Goal: Task Accomplishment & Management: Manage account settings

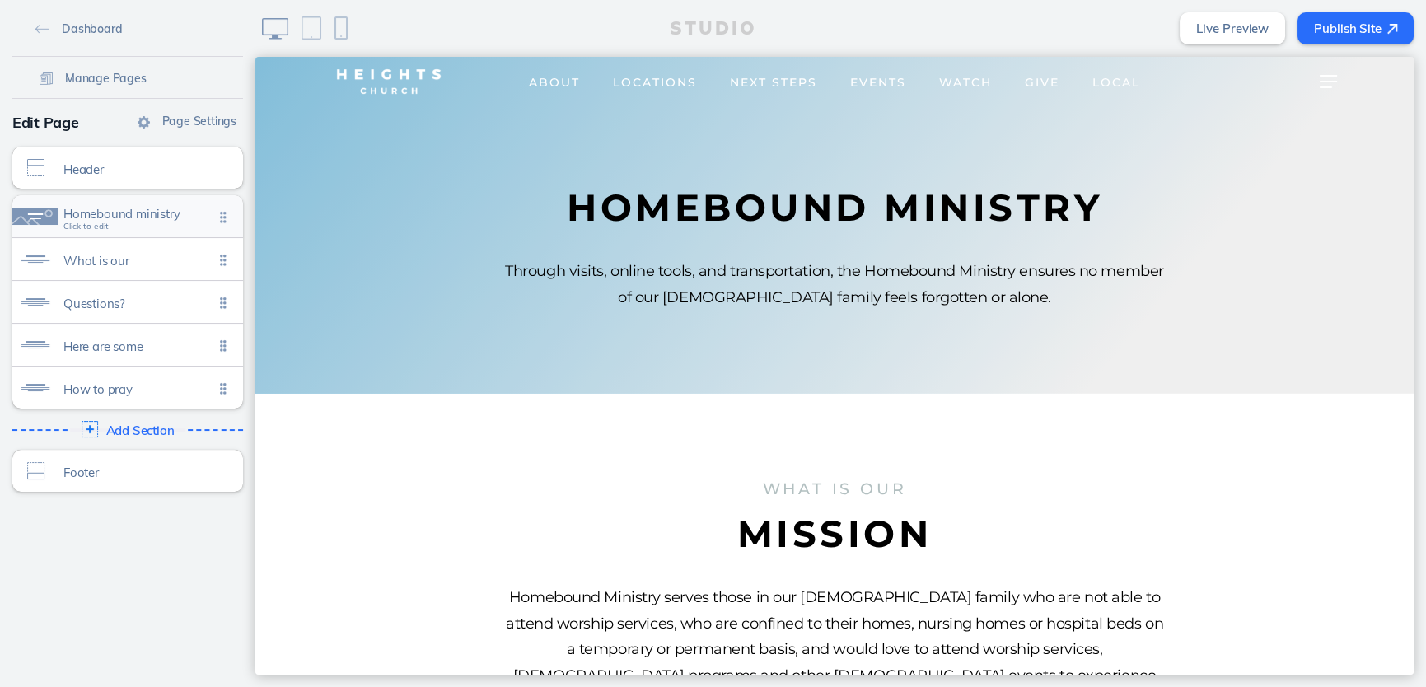
click at [136, 218] on span "Homebound ministry" at bounding box center [138, 214] width 150 height 14
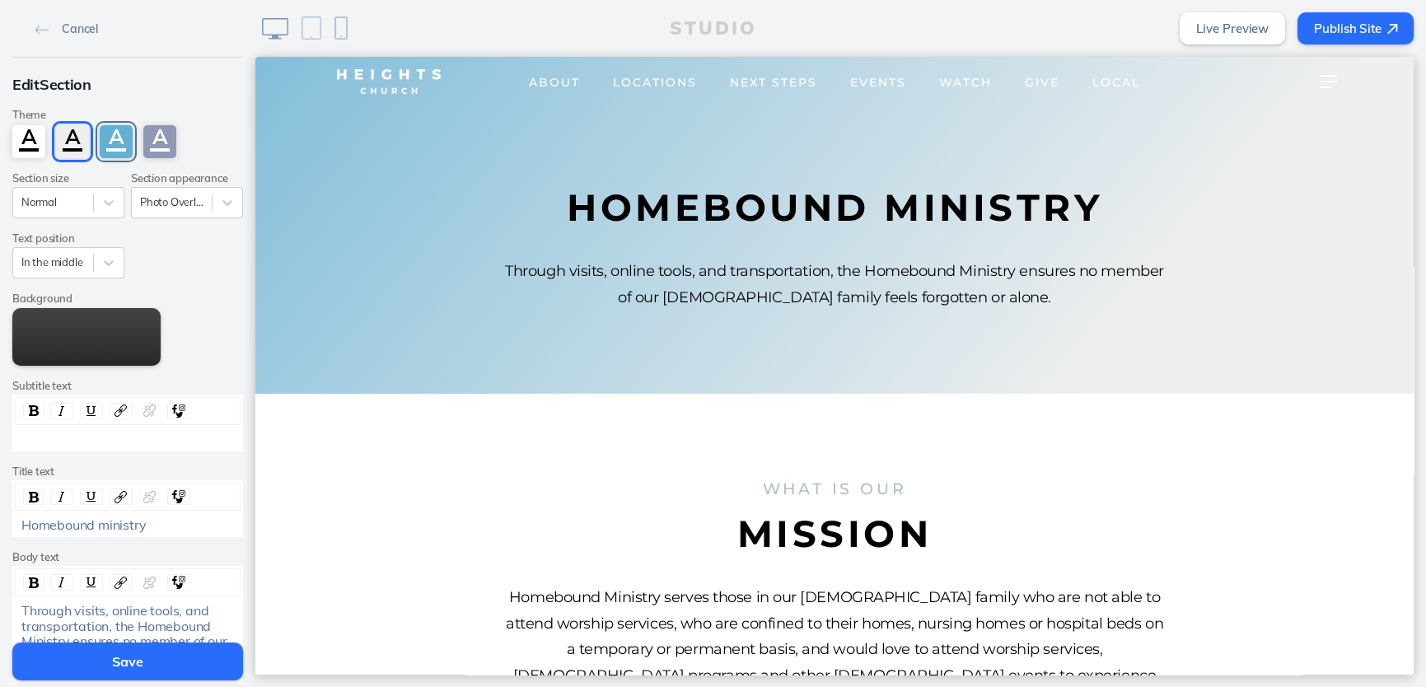
click at [101, 131] on div "A" at bounding box center [116, 141] width 33 height 33
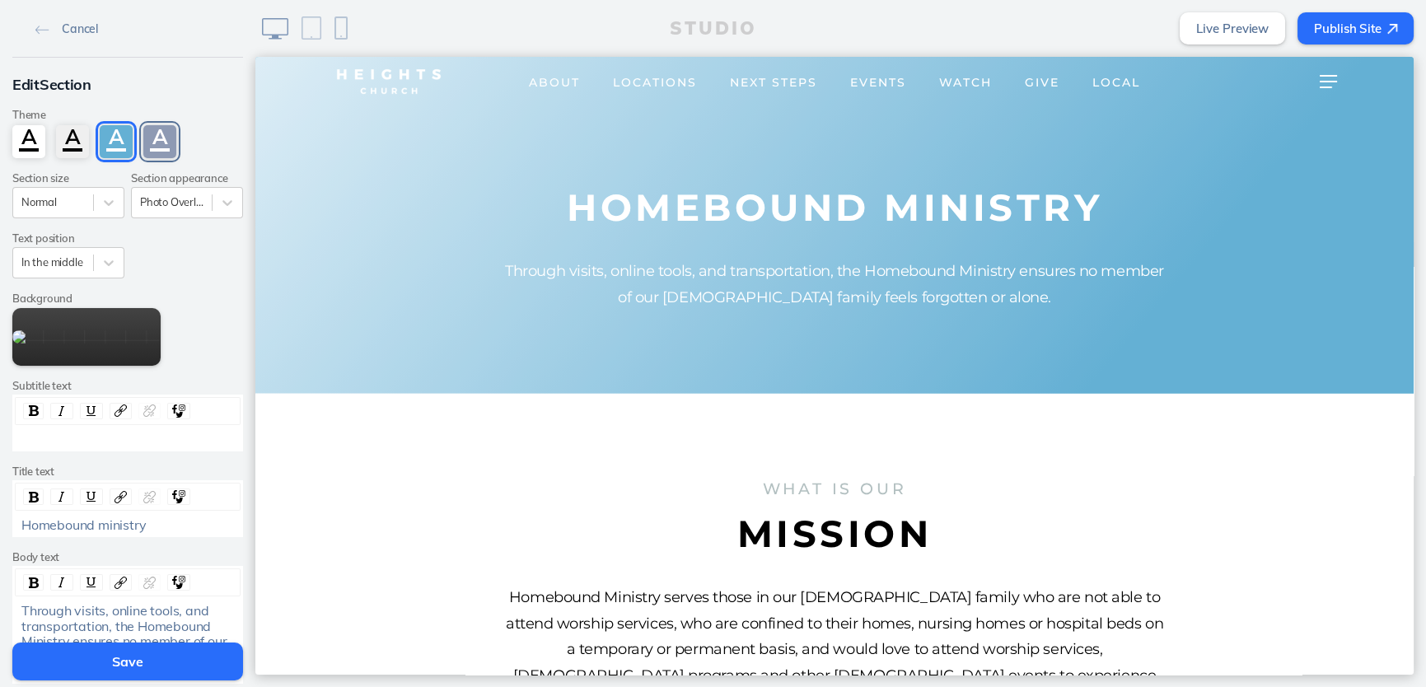
click at [161, 146] on div "A" at bounding box center [159, 141] width 33 height 33
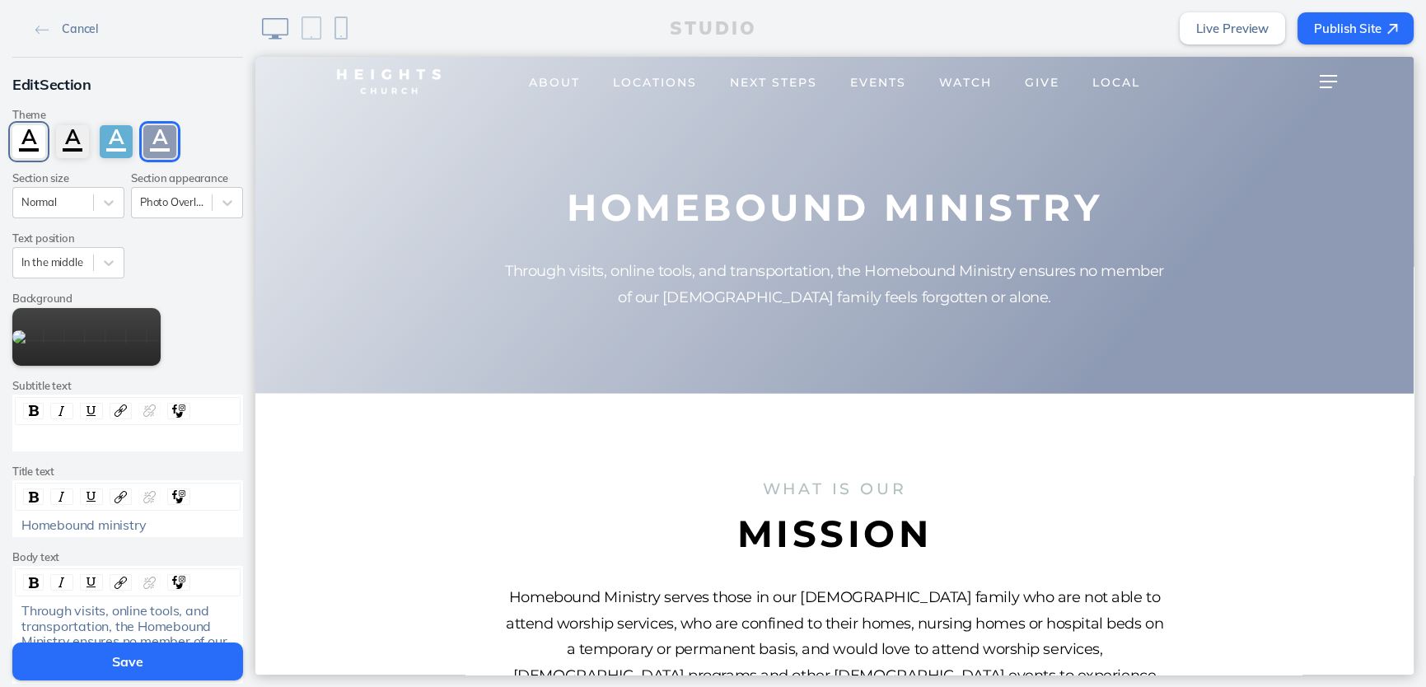
click at [16, 142] on div "A" at bounding box center [28, 141] width 33 height 33
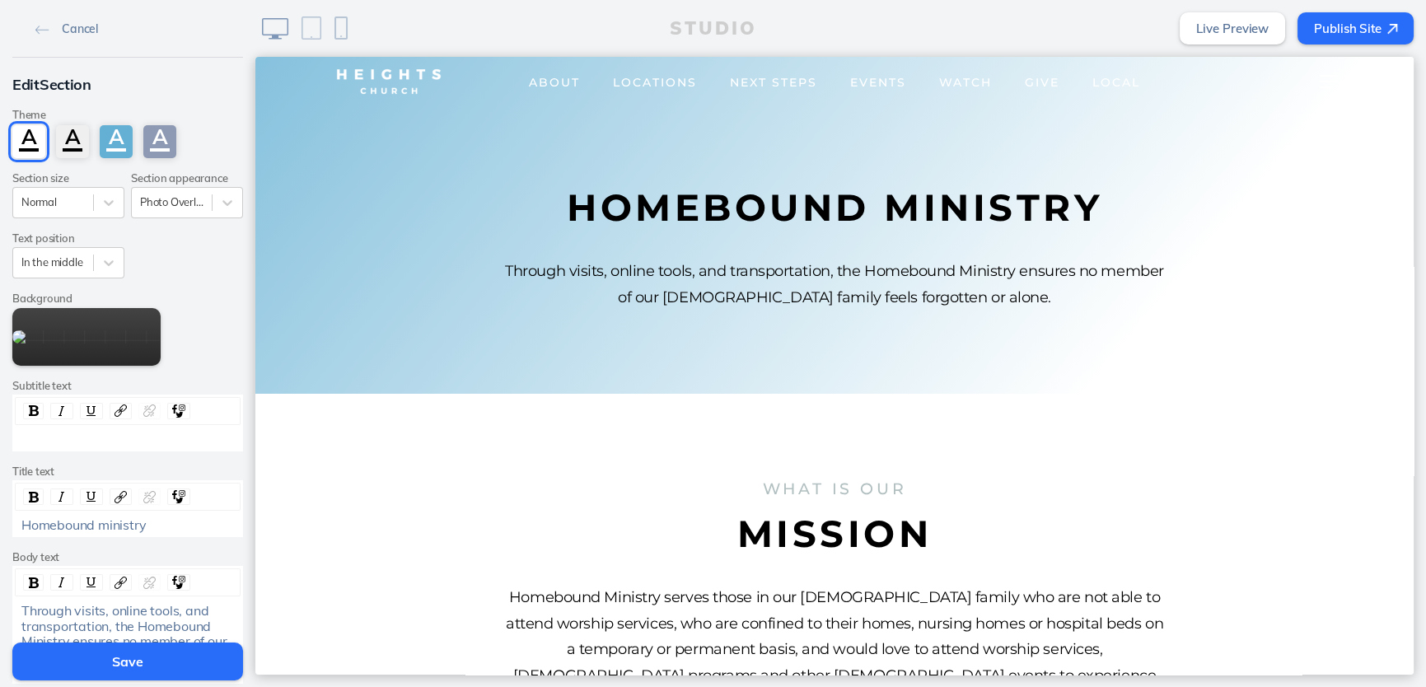
click at [143, 651] on button "Save" at bounding box center [127, 662] width 231 height 38
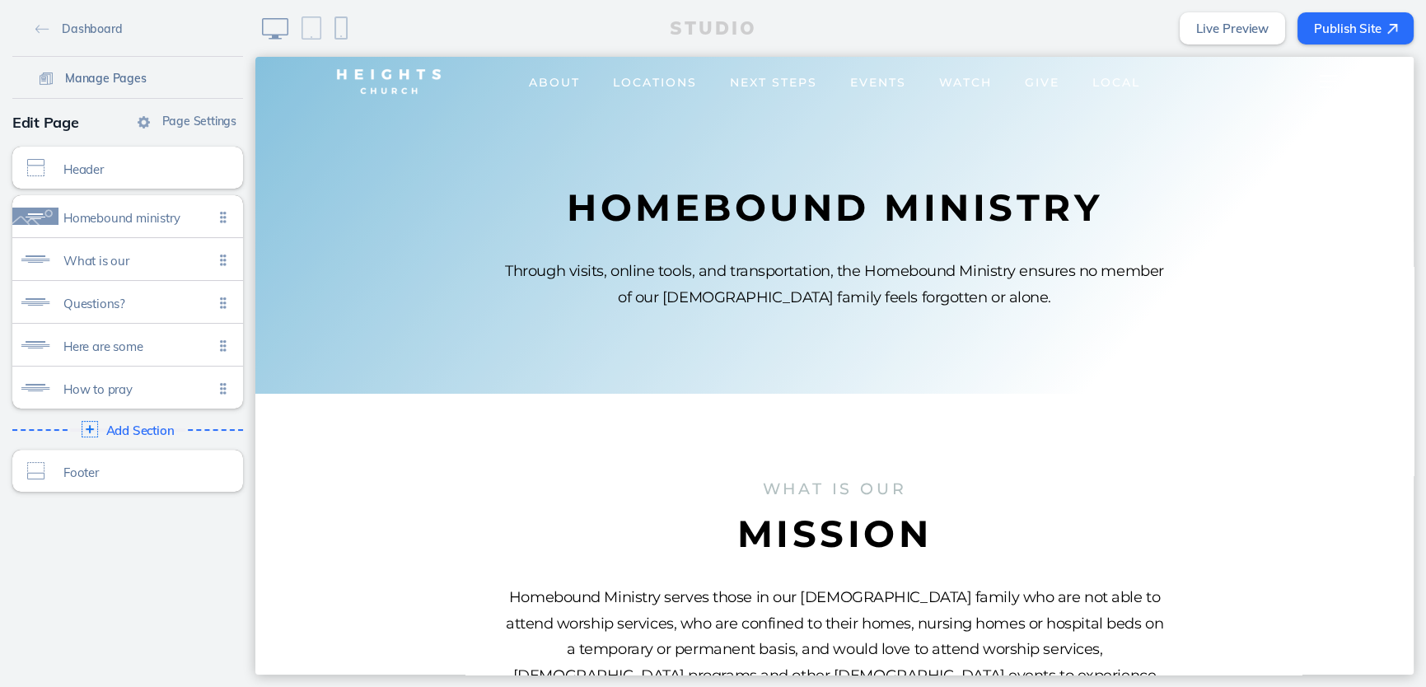
click at [88, 79] on span "Manage Pages" at bounding box center [106, 78] width 82 height 15
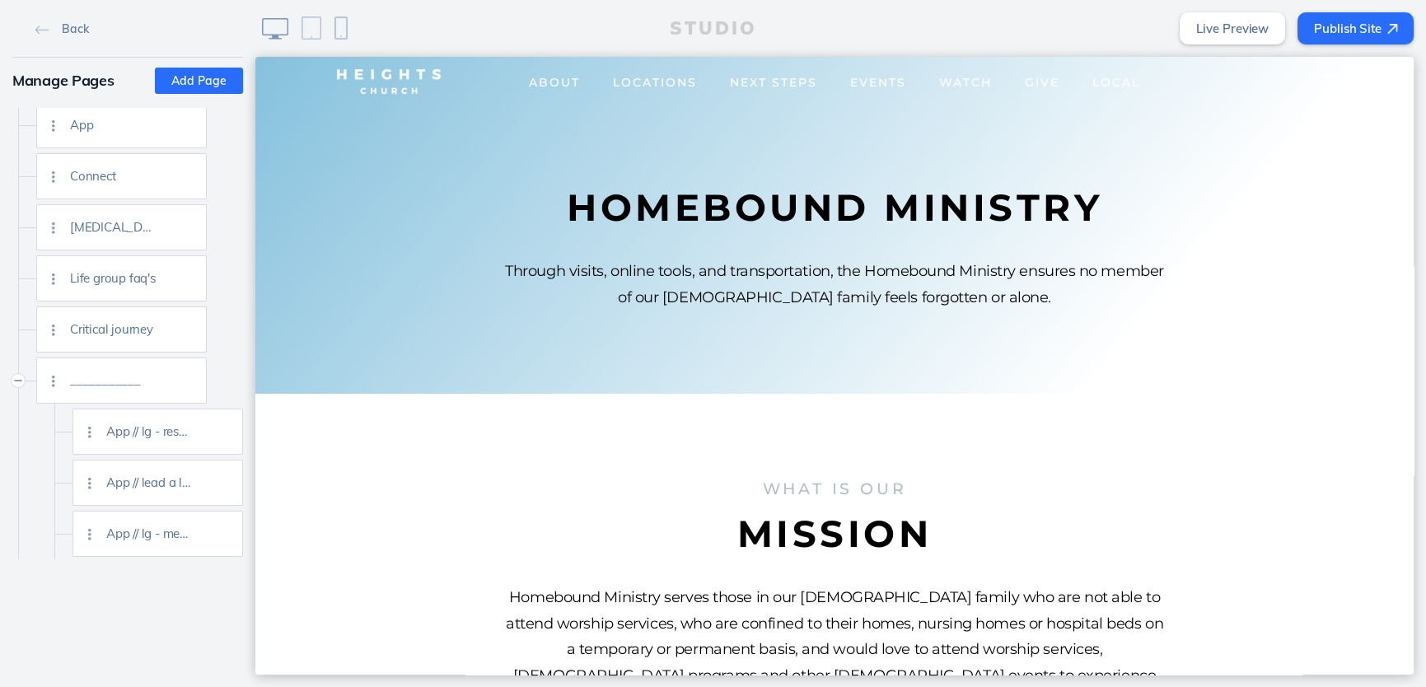
scroll to position [1387, 0]
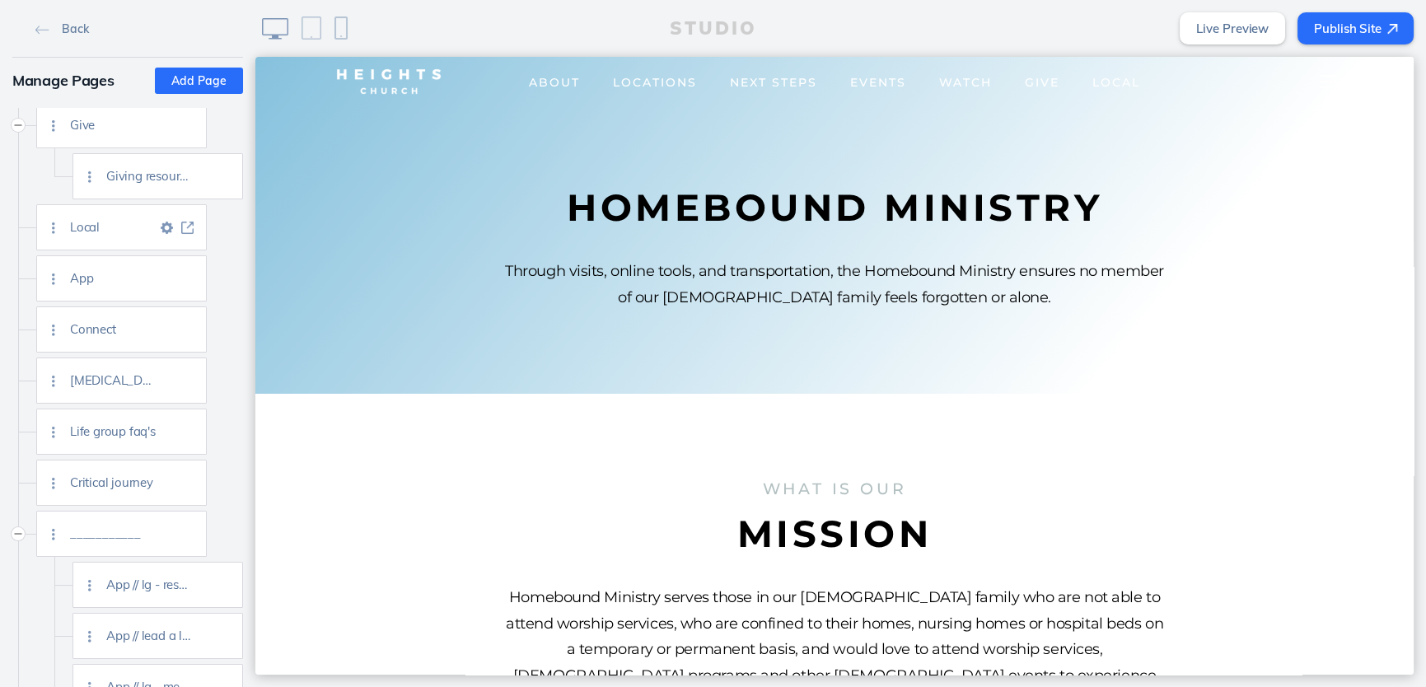
click at [189, 228] on img at bounding box center [187, 228] width 12 height 12
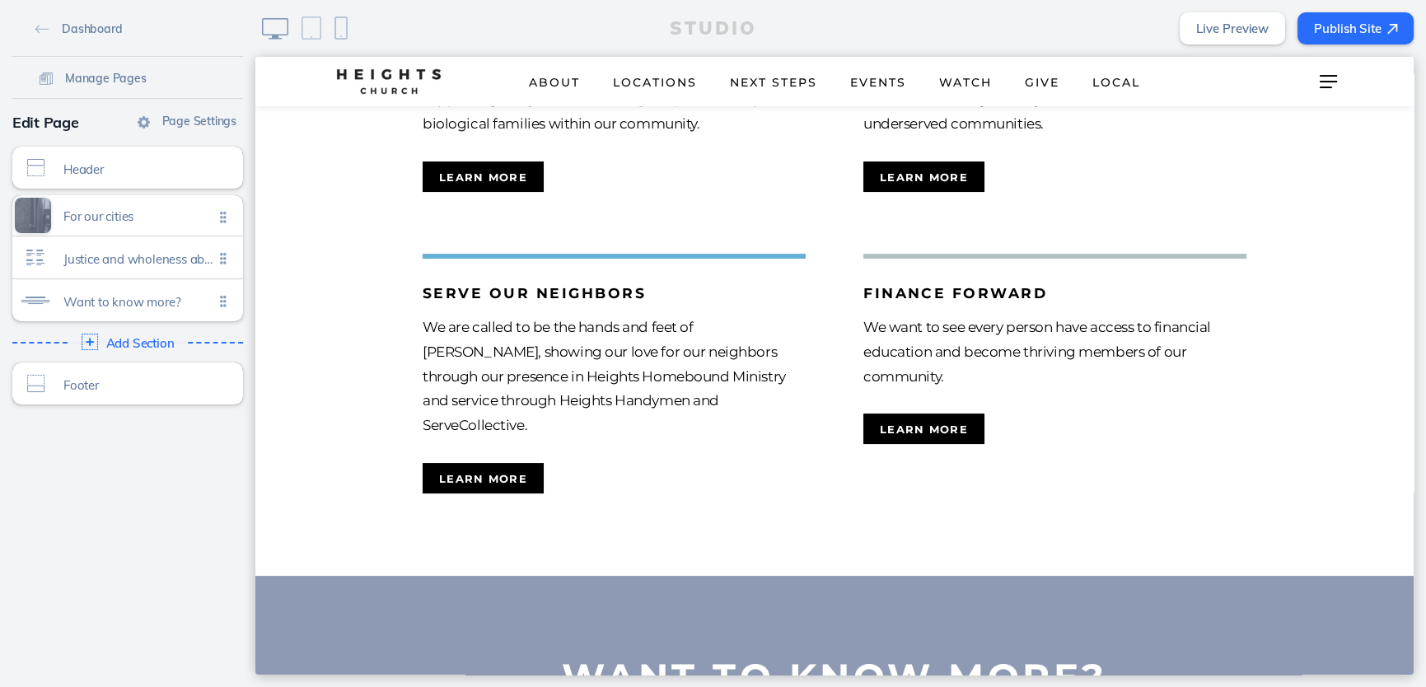
scroll to position [986, 0]
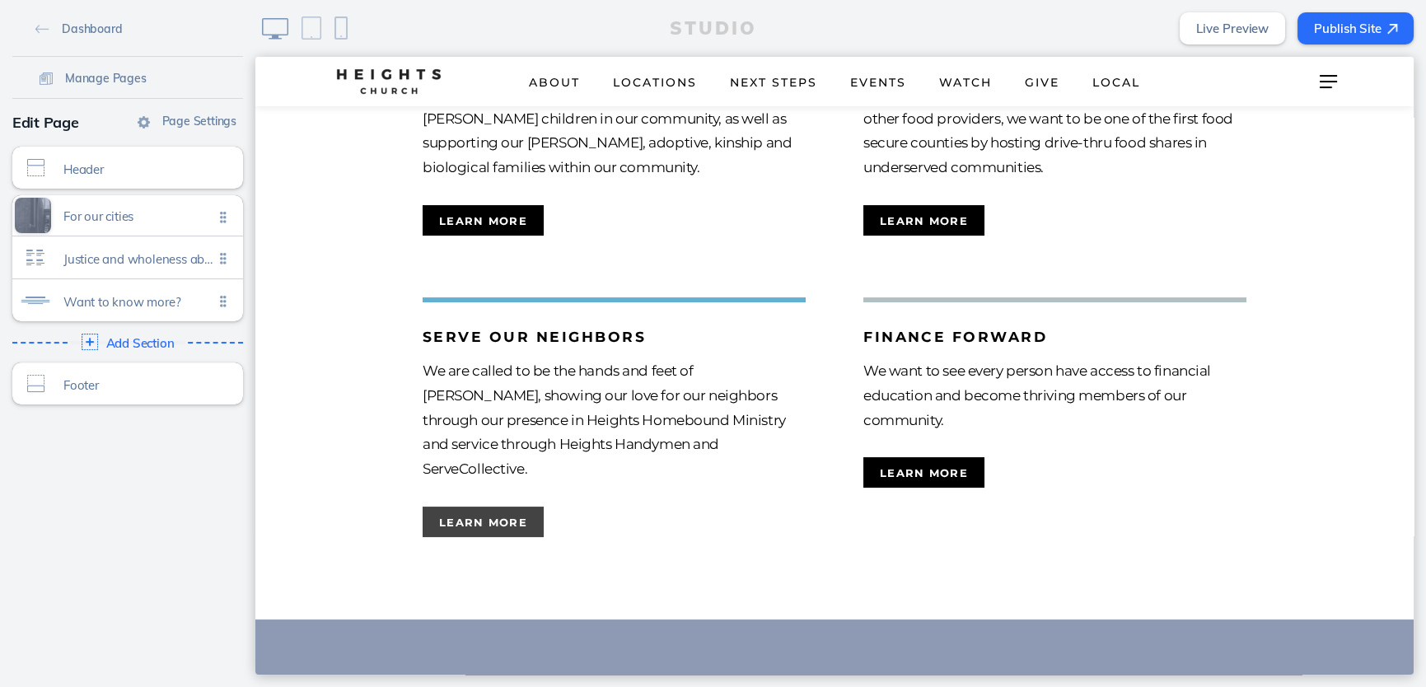
click at [485, 507] on button "learn more" at bounding box center [483, 522] width 121 height 30
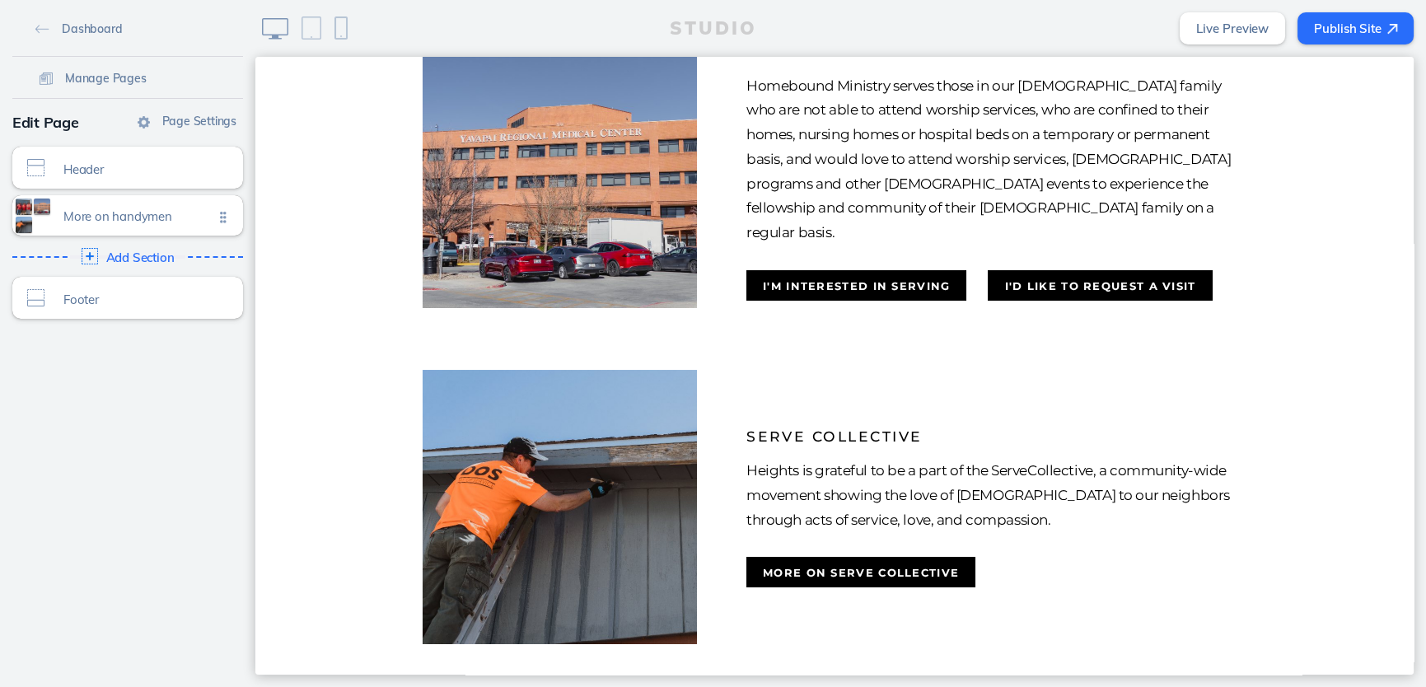
scroll to position [390, 0]
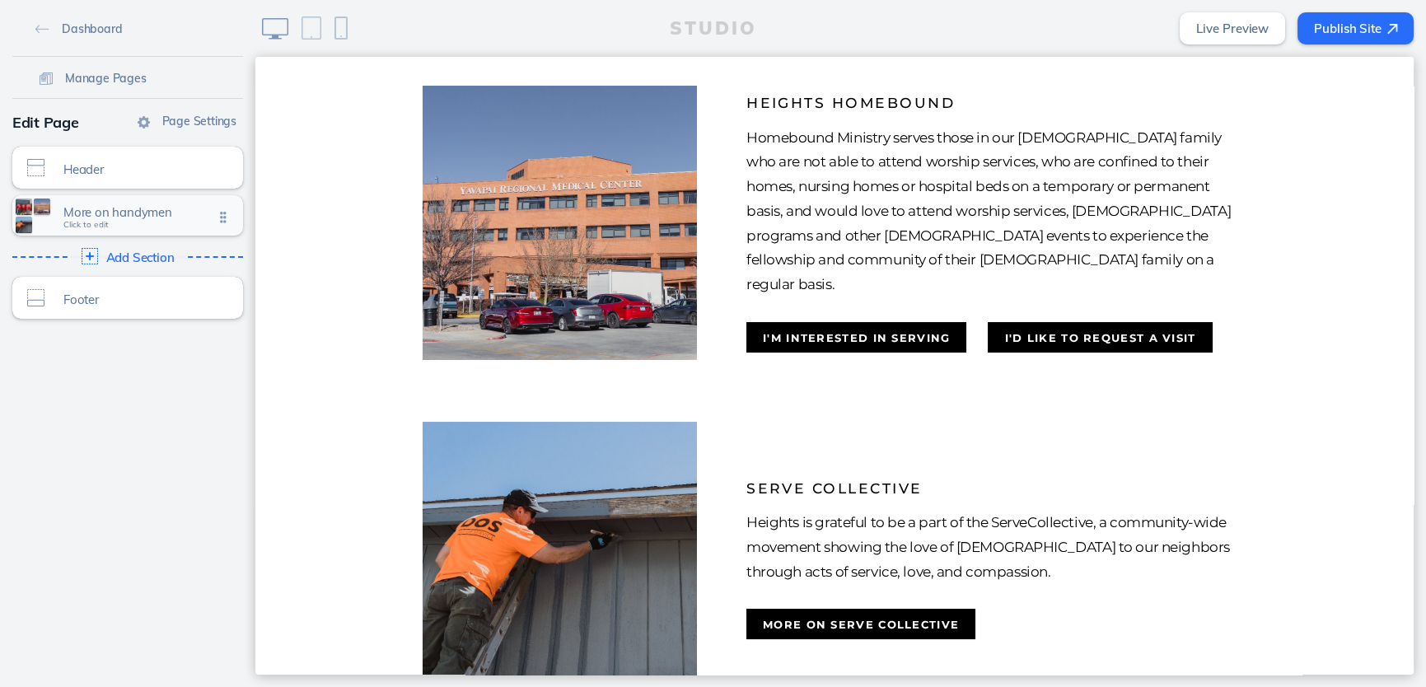
click at [119, 216] on span "More on handymen" at bounding box center [138, 212] width 150 height 14
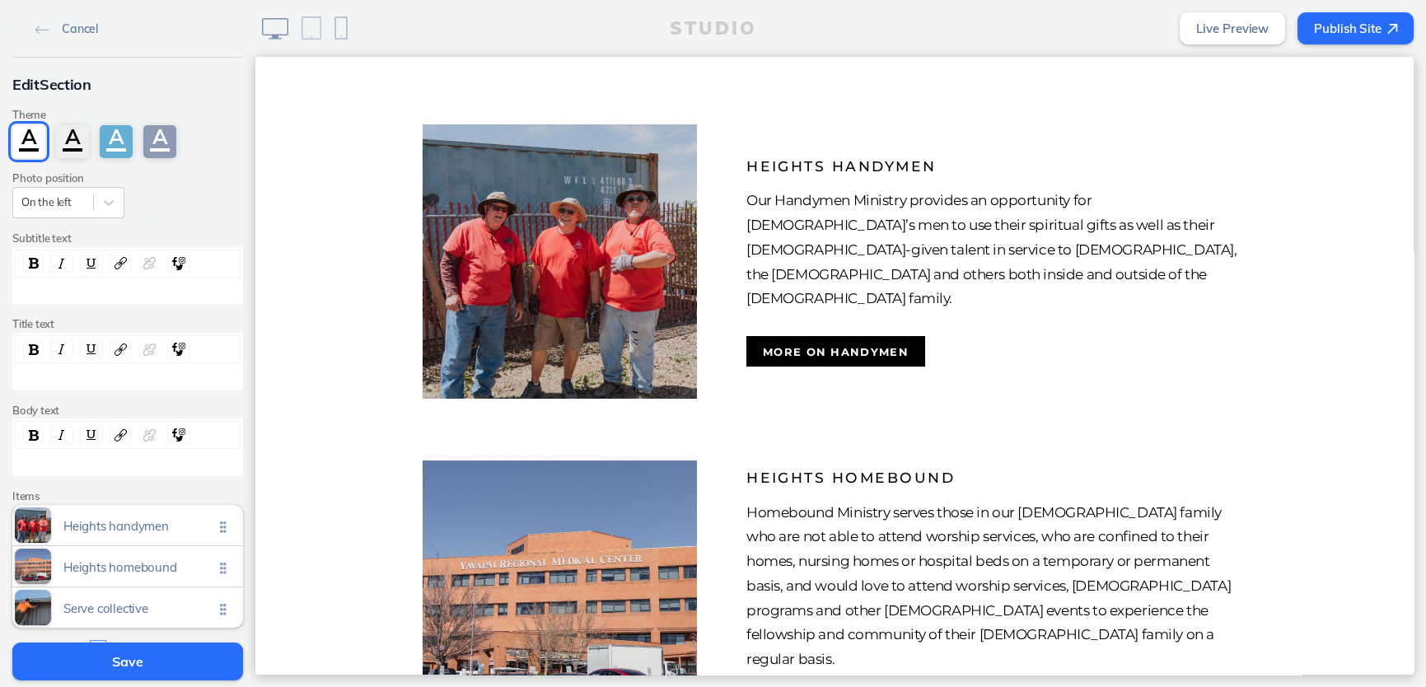
scroll to position [0, 0]
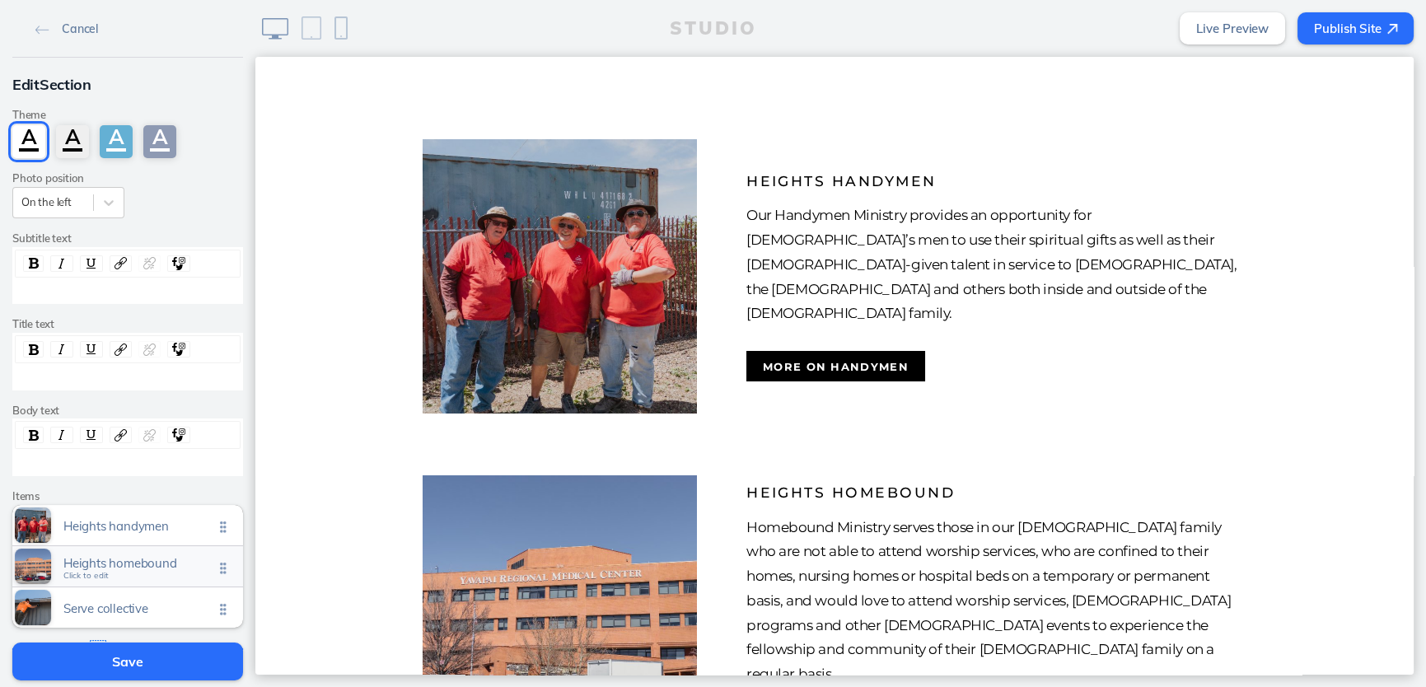
click at [121, 568] on span "Heights homebound" at bounding box center [138, 563] width 150 height 14
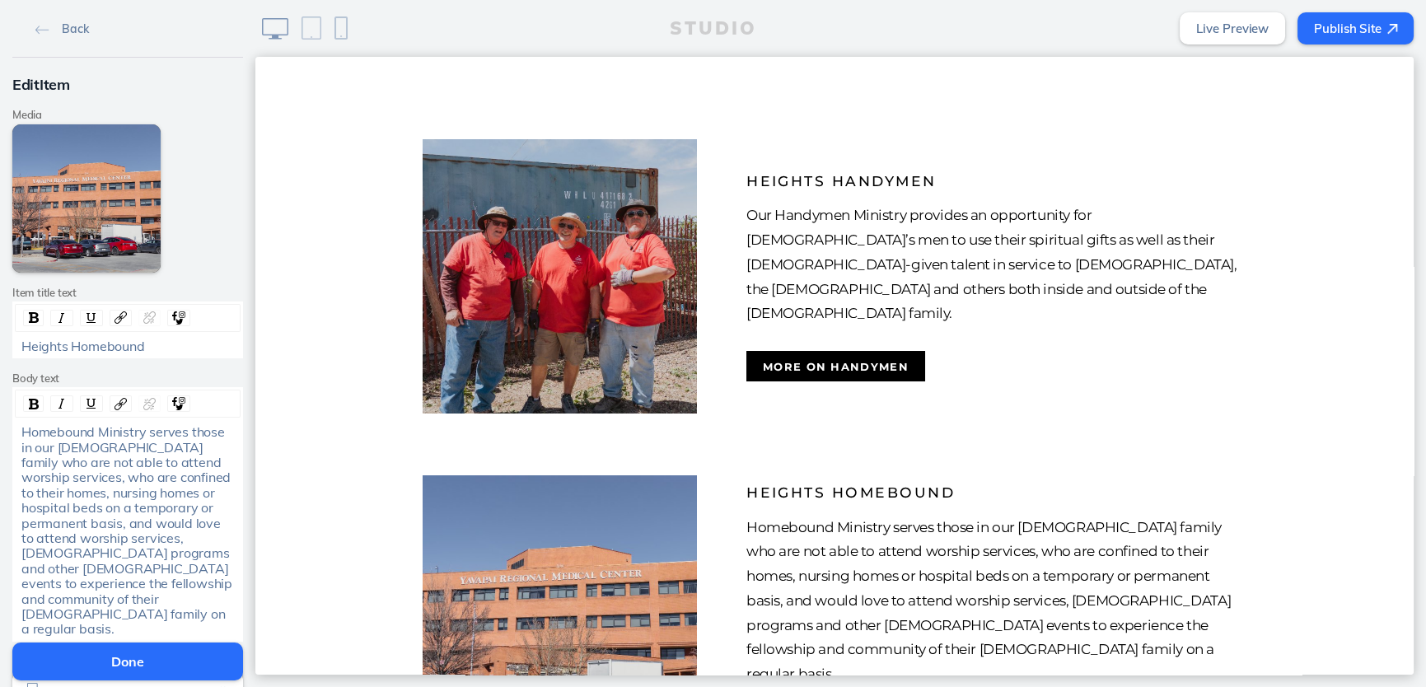
scroll to position [259, 0]
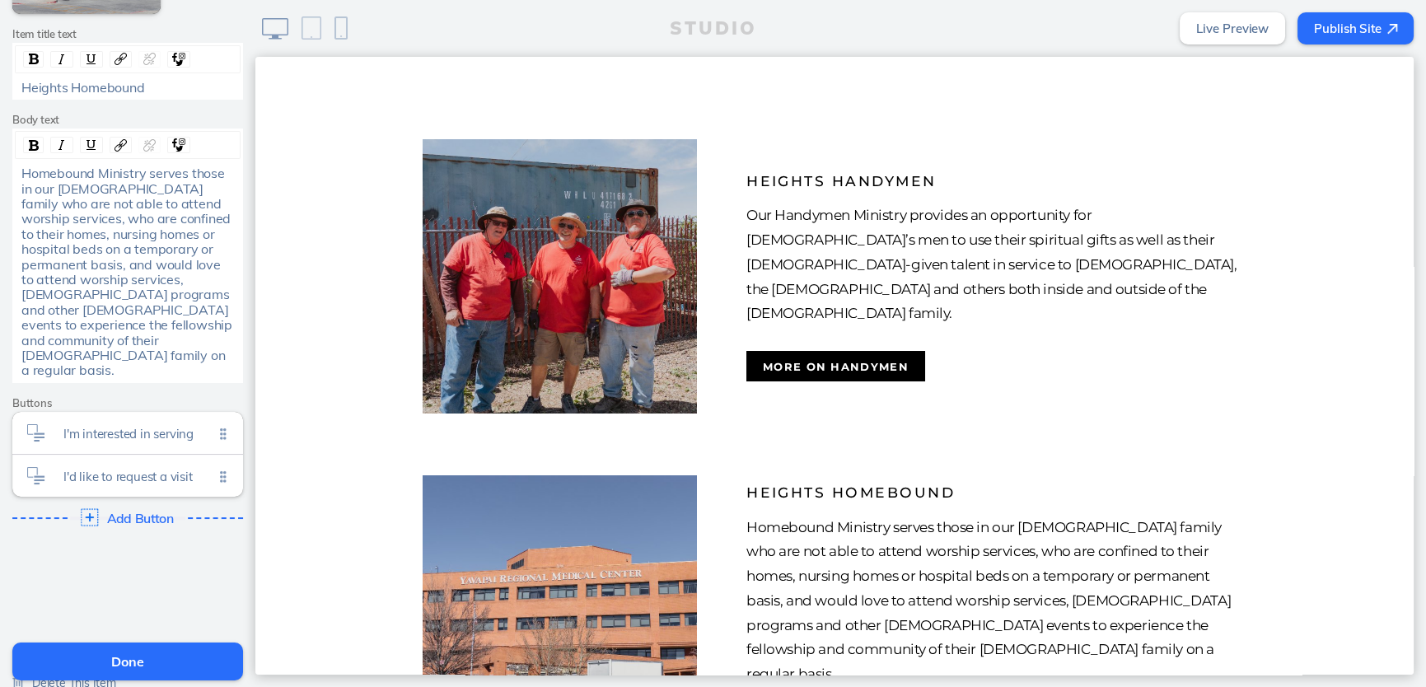
click at [125, 511] on span "Add Button" at bounding box center [141, 518] width 68 height 15
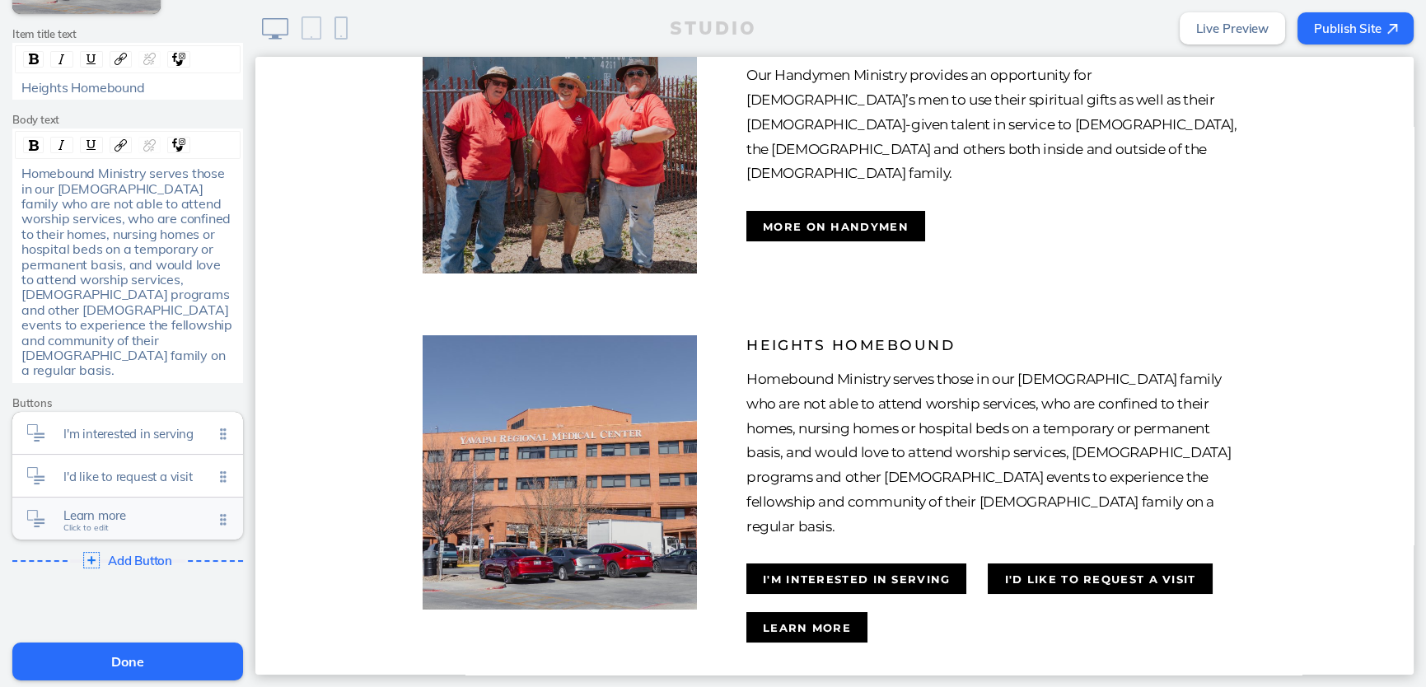
scroll to position [141, 0]
click at [98, 508] on span "Learn more" at bounding box center [138, 515] width 150 height 14
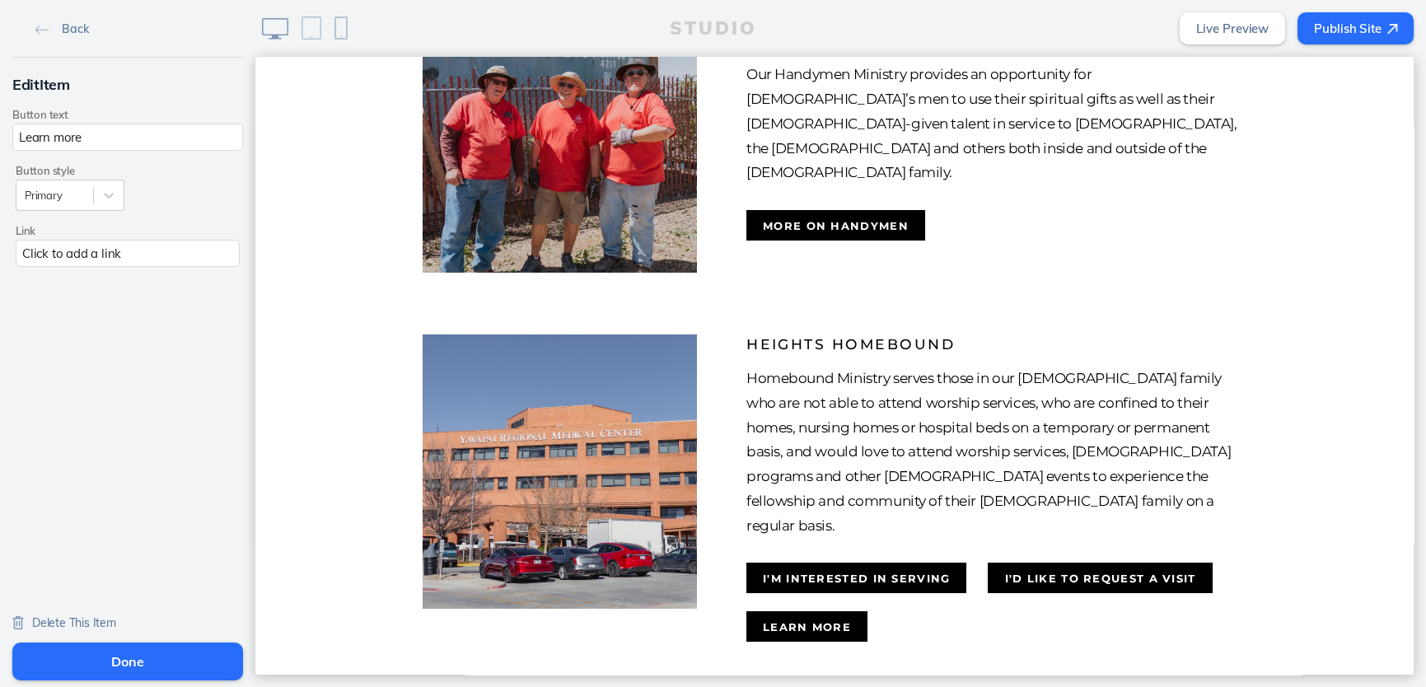
click at [91, 261] on div "Click to add a link" at bounding box center [128, 253] width 224 height 27
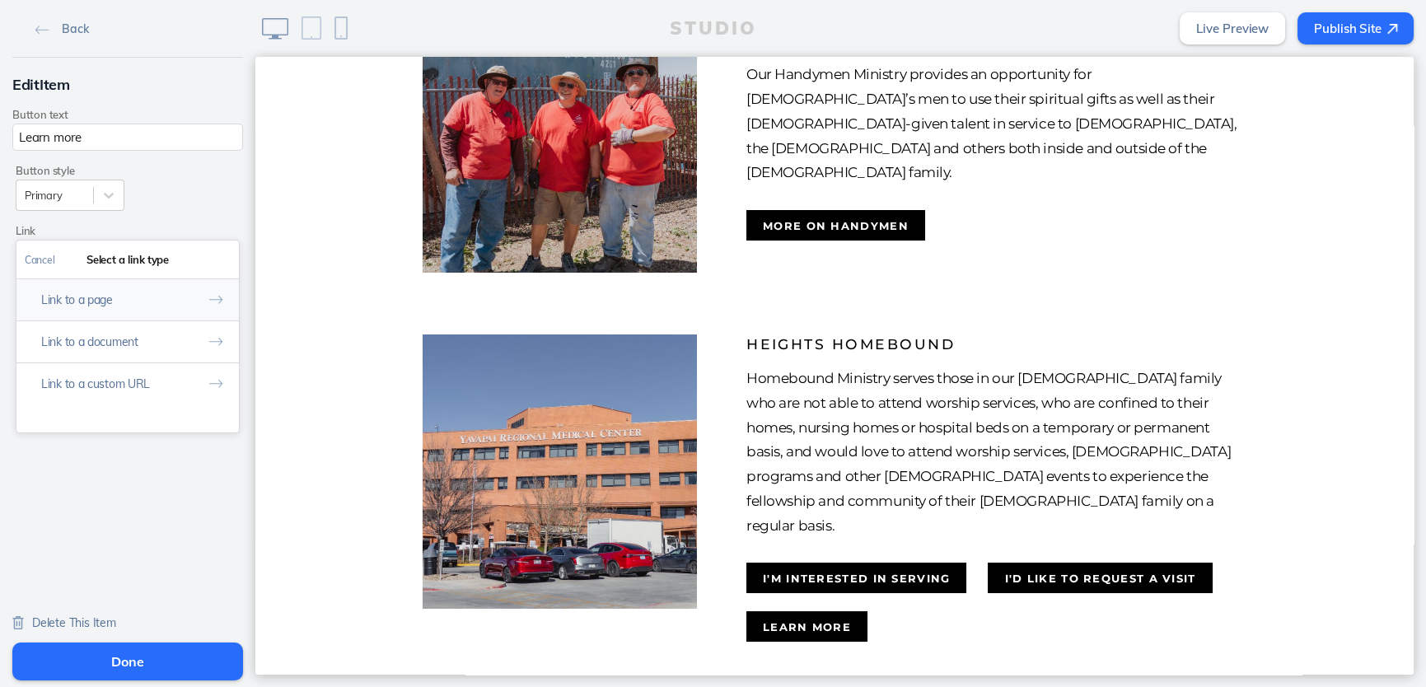
click at [87, 310] on button "Link to a page" at bounding box center [127, 299] width 222 height 42
click at [100, 419] on link "Homebound" at bounding box center [128, 420] width 204 height 26
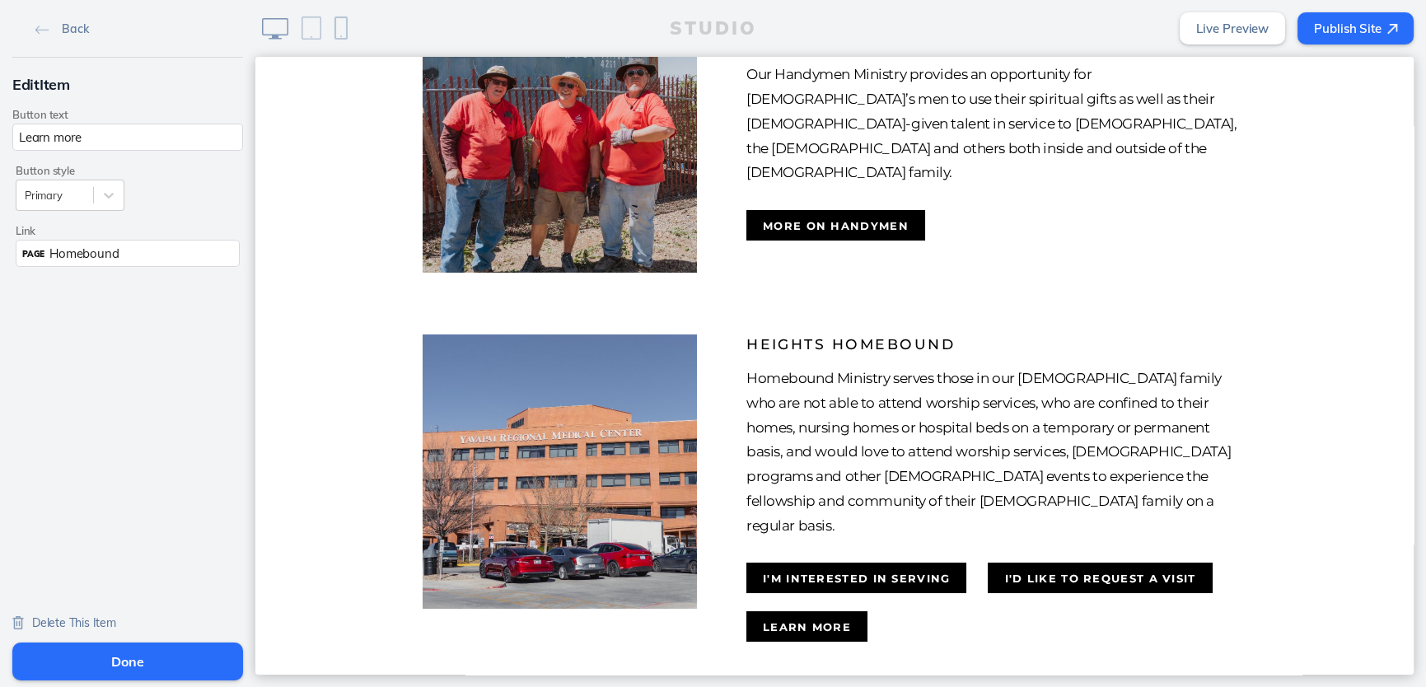
click at [70, 651] on button "Done" at bounding box center [127, 662] width 231 height 38
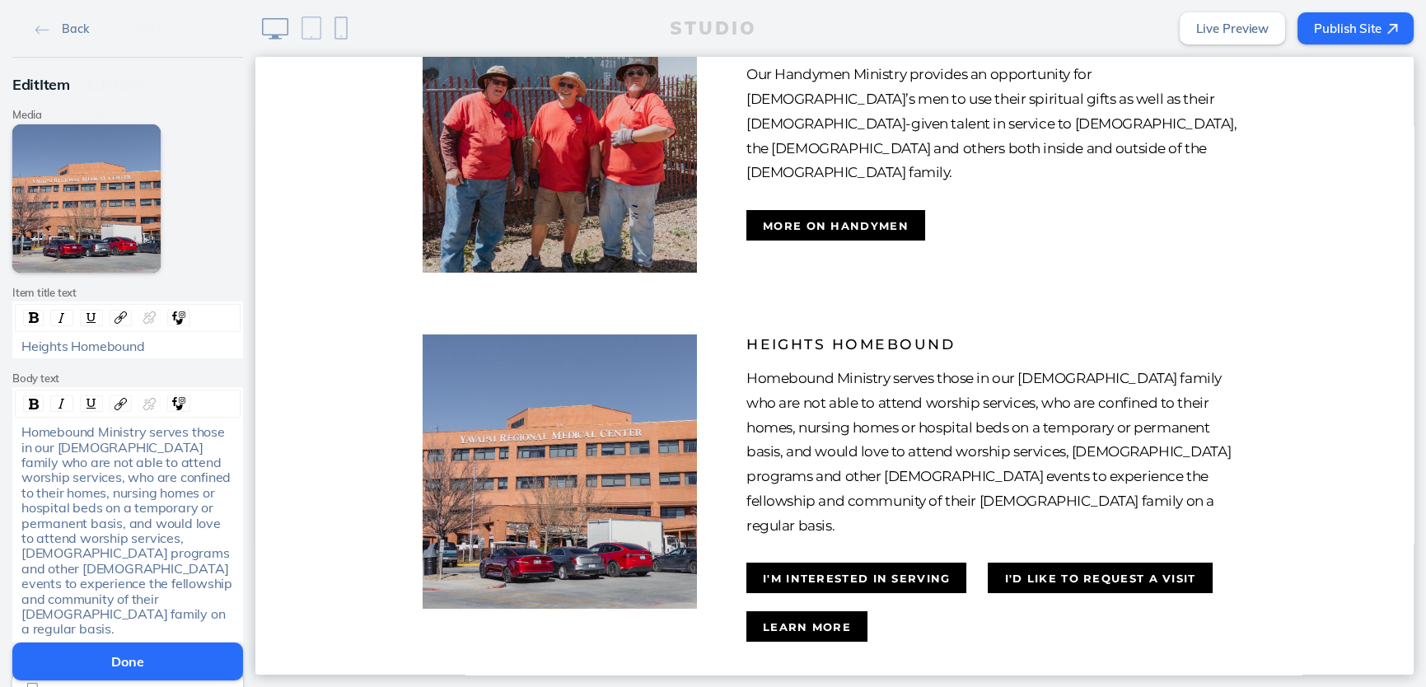
click at [72, 649] on button "Done" at bounding box center [127, 662] width 231 height 38
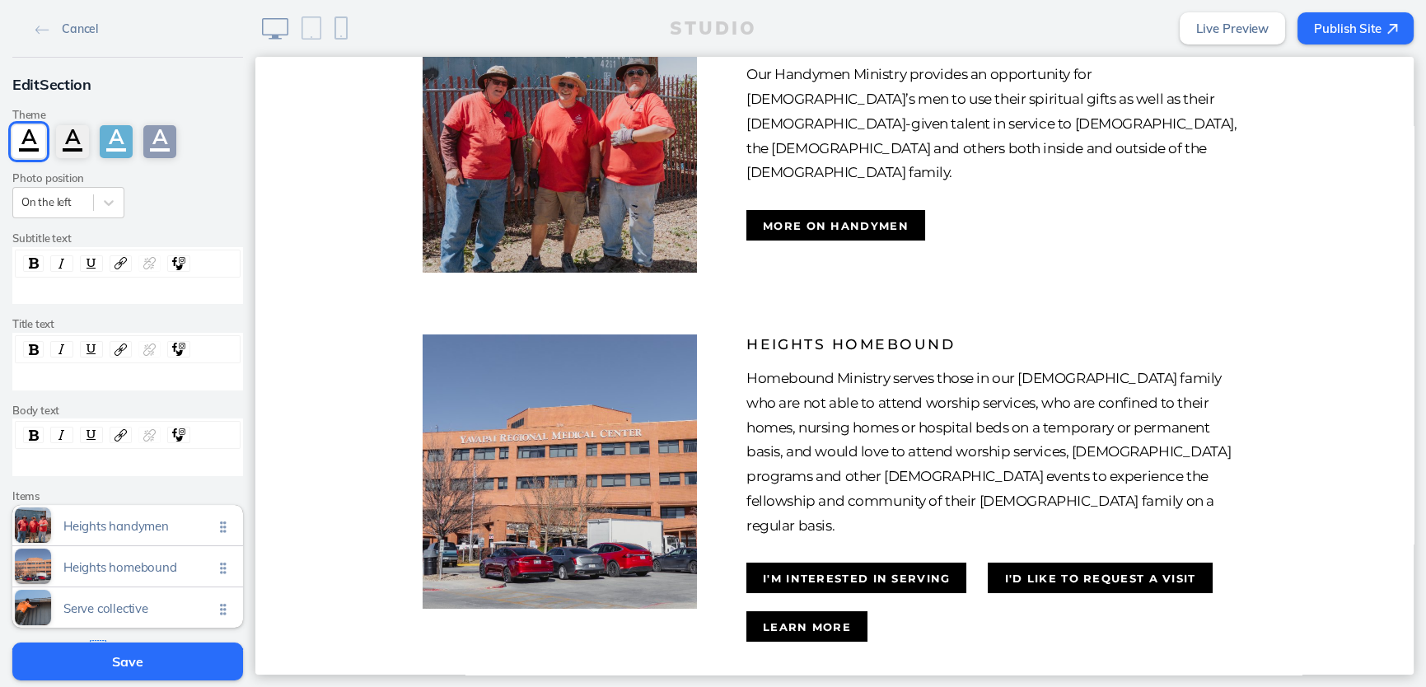
click at [72, 649] on button "Save" at bounding box center [127, 662] width 231 height 38
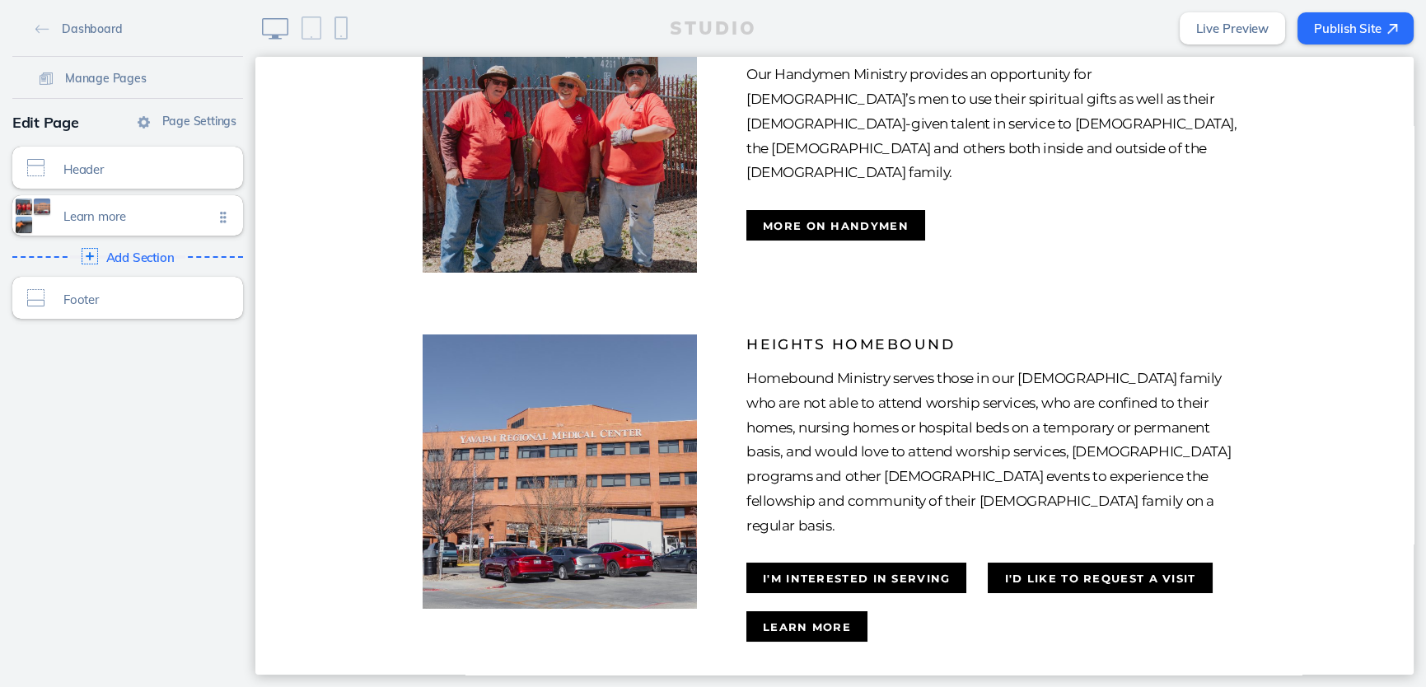
click at [1325, 32] on button "Publish Site" at bounding box center [1355, 28] width 116 height 32
